Goal: Information Seeking & Learning: Find contact information

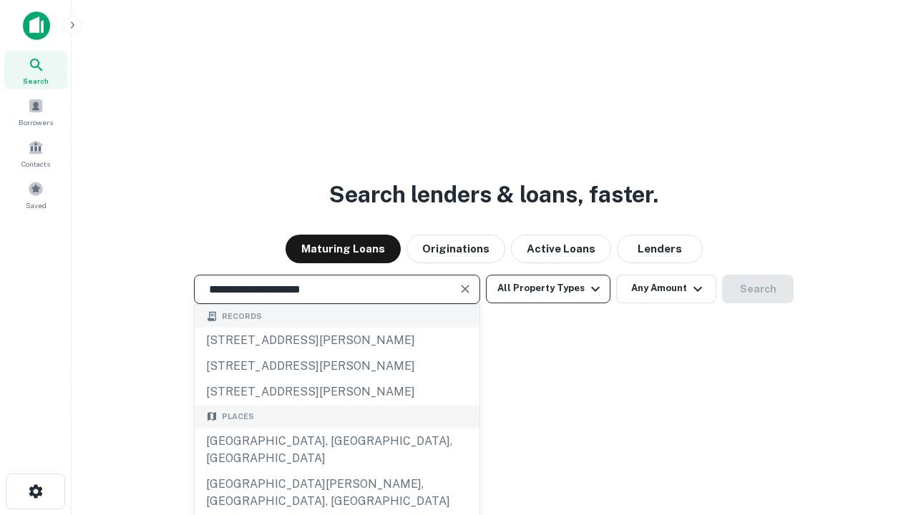
type input "**********"
click at [548, 288] on button "All Property Types" at bounding box center [548, 289] width 124 height 29
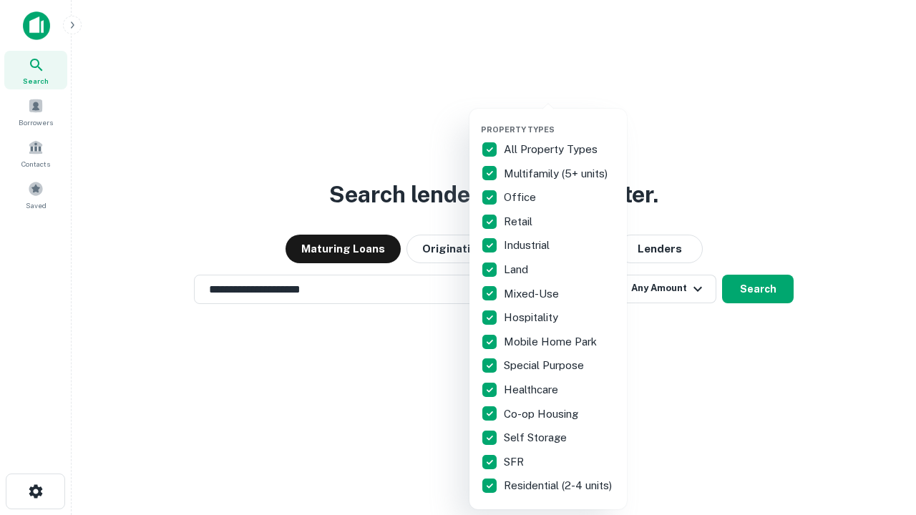
click at [559, 120] on button "button" at bounding box center [559, 120] width 157 height 1
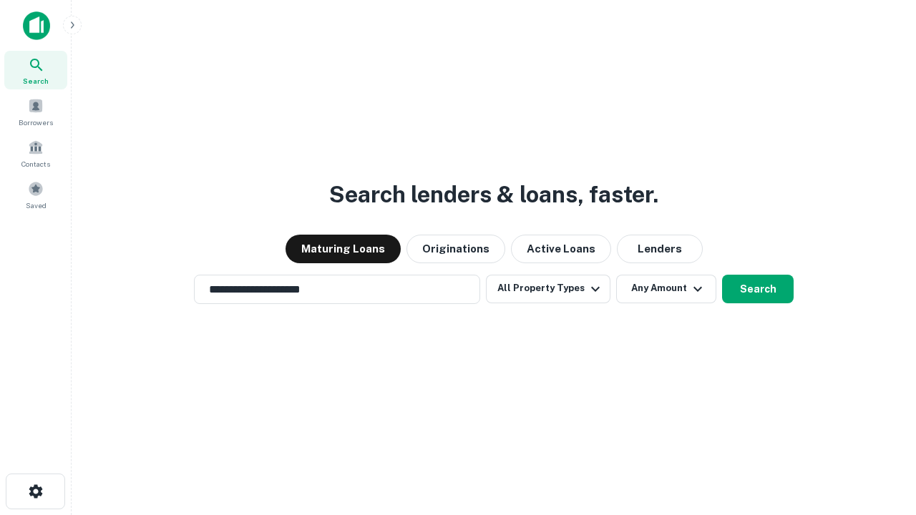
scroll to position [22, 0]
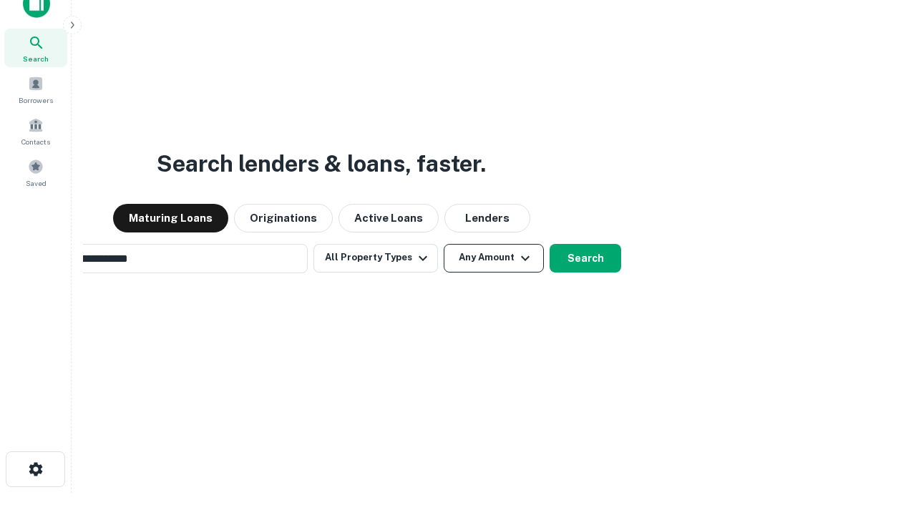
click at [444, 244] on button "Any Amount" at bounding box center [494, 258] width 100 height 29
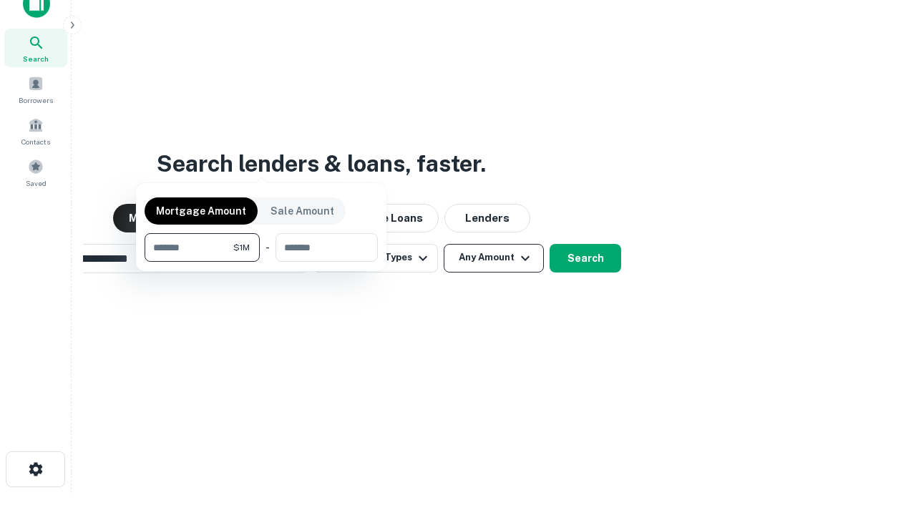
scroll to position [23, 0]
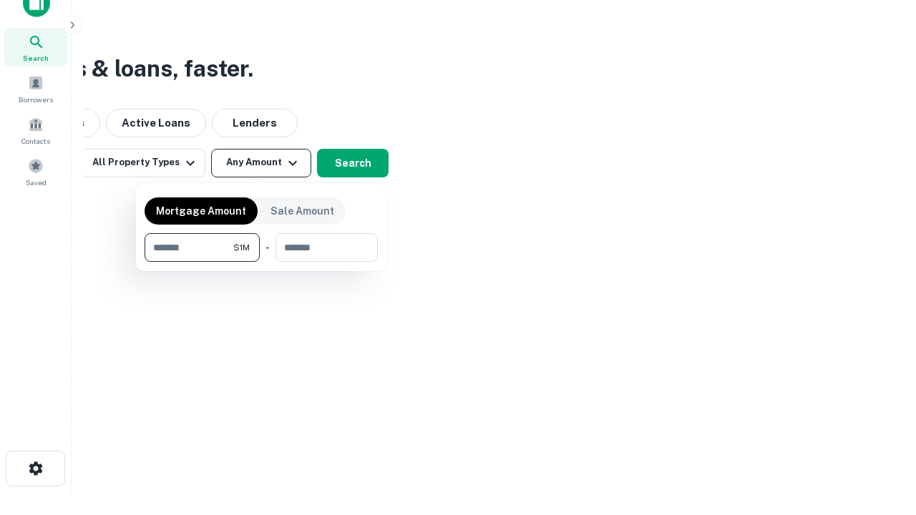
type input "*******"
click at [261, 262] on button "button" at bounding box center [261, 262] width 233 height 1
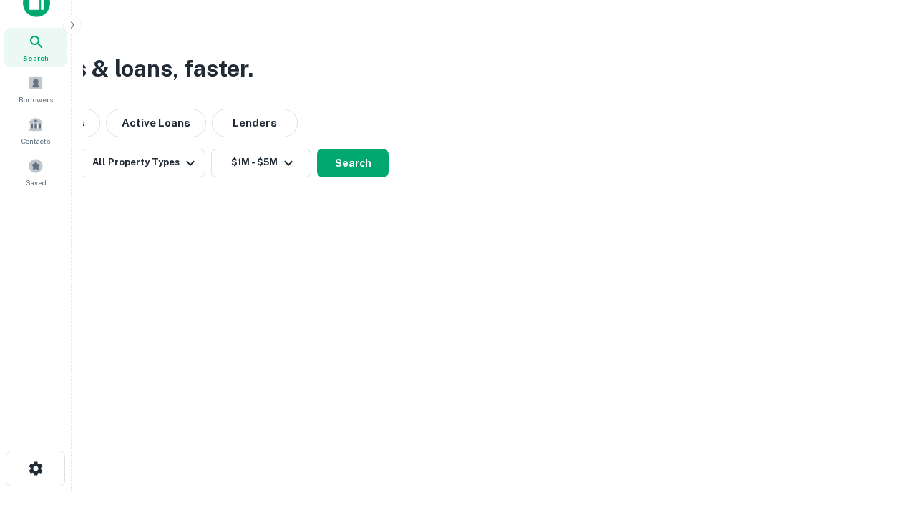
scroll to position [22, 0]
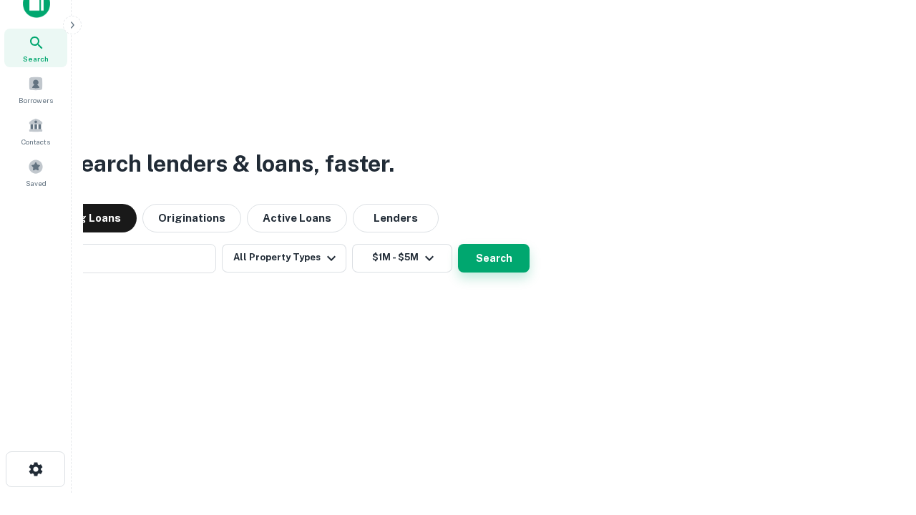
click at [458, 244] on button "Search" at bounding box center [494, 258] width 72 height 29
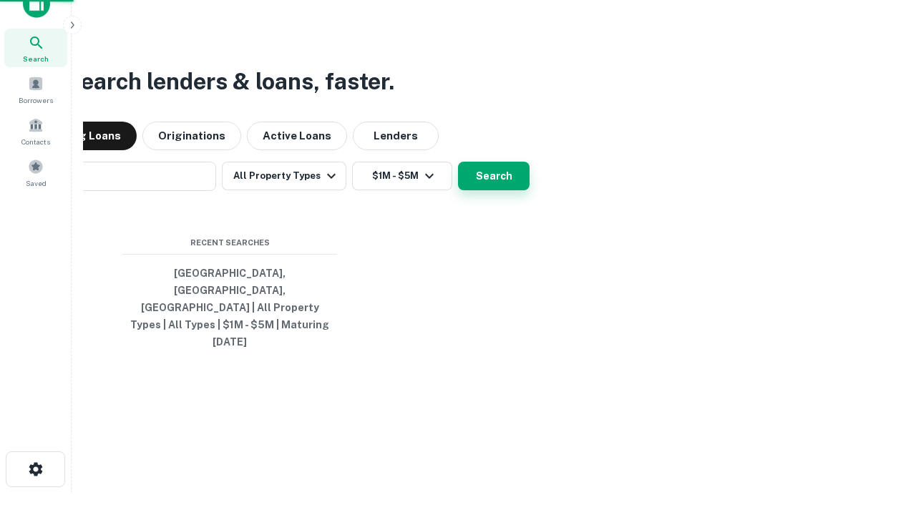
scroll to position [23, 0]
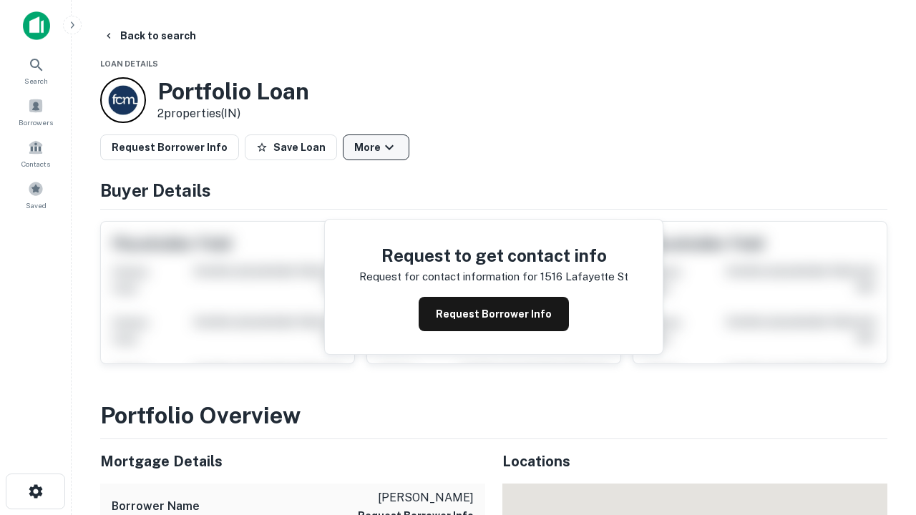
click at [376, 147] on button "More" at bounding box center [376, 147] width 67 height 26
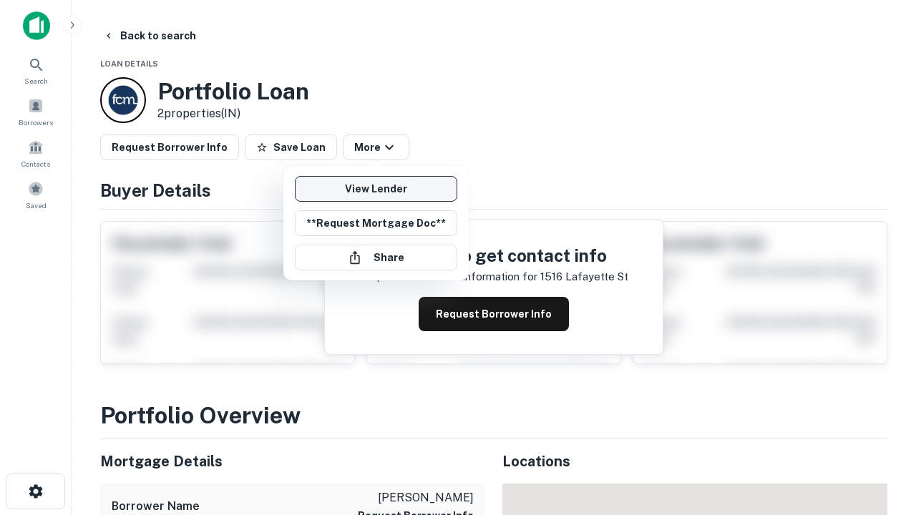
click at [376, 189] on link "View Lender" at bounding box center [376, 189] width 162 height 26
